Goal: Transaction & Acquisition: Purchase product/service

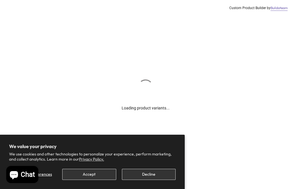
click at [153, 175] on button "Decline" at bounding box center [149, 174] width 54 height 11
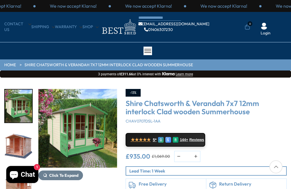
scroll to position [13, 0]
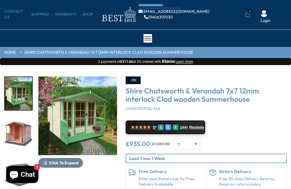
click at [85, 111] on img "1 / 11" at bounding box center [77, 115] width 79 height 79
